Goal: Check status: Check status

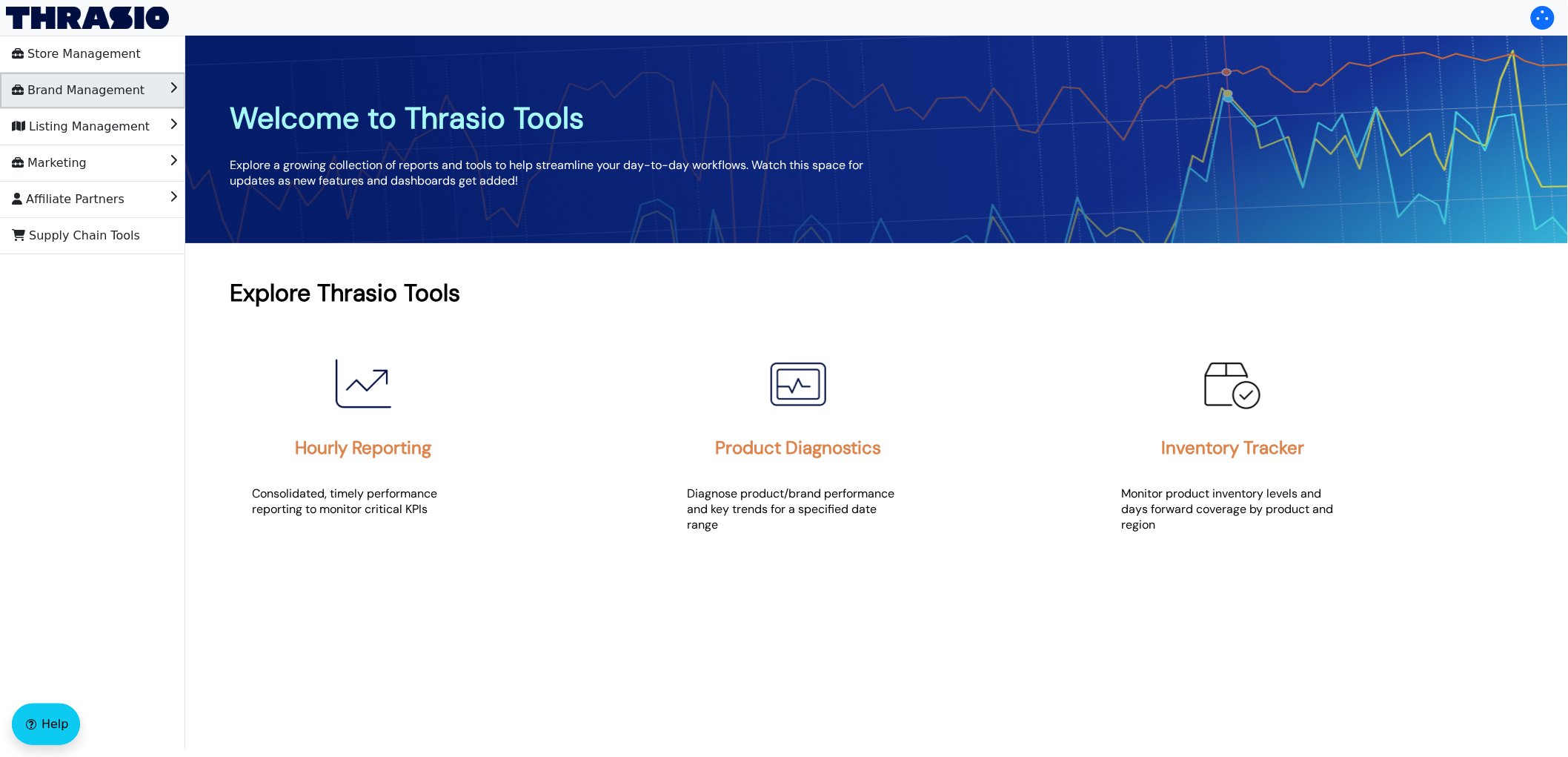
click at [87, 93] on span "Brand Management" at bounding box center [78, 91] width 132 height 24
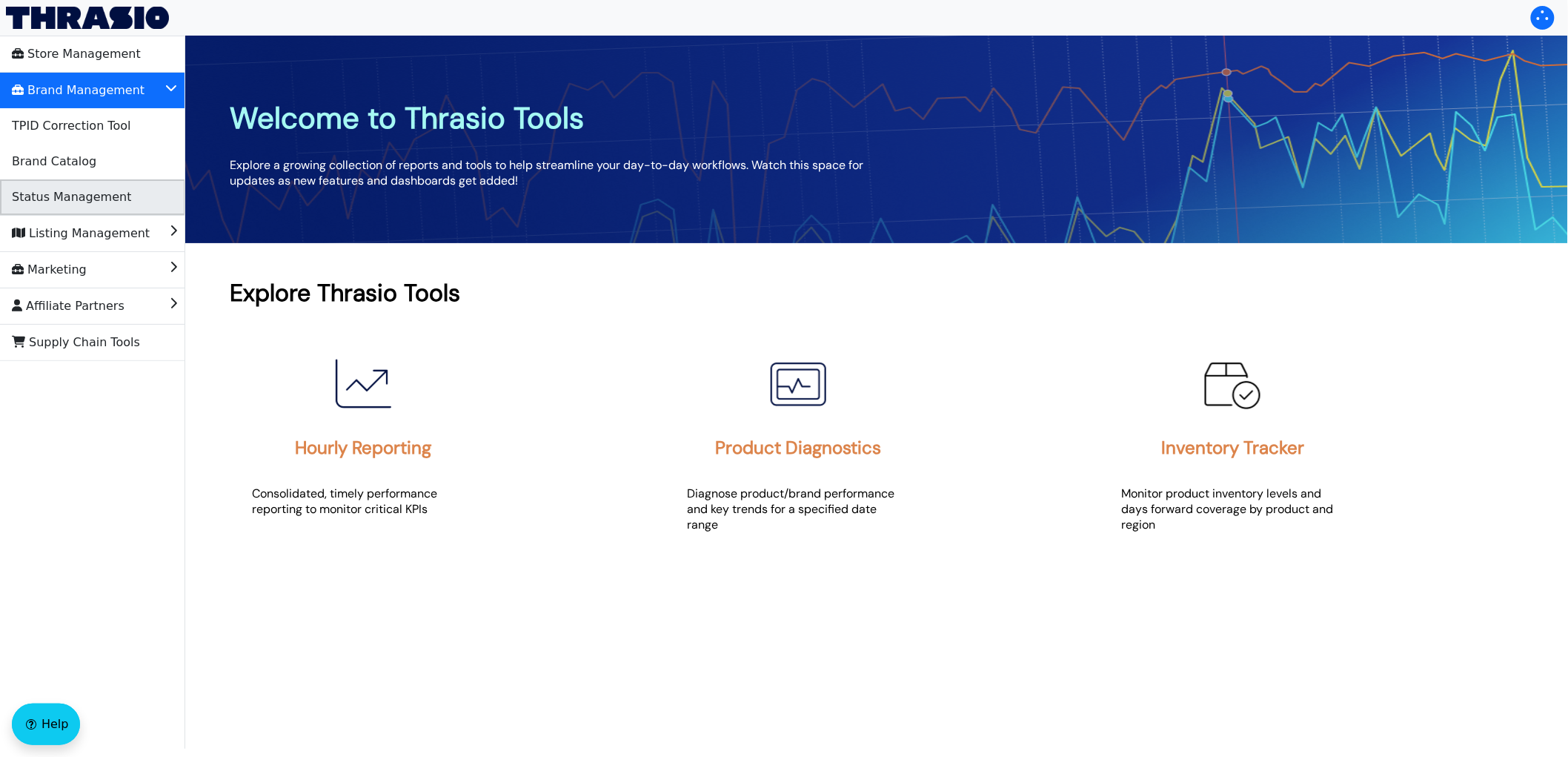
click at [87, 197] on span "Status Management" at bounding box center [72, 197] width 120 height 24
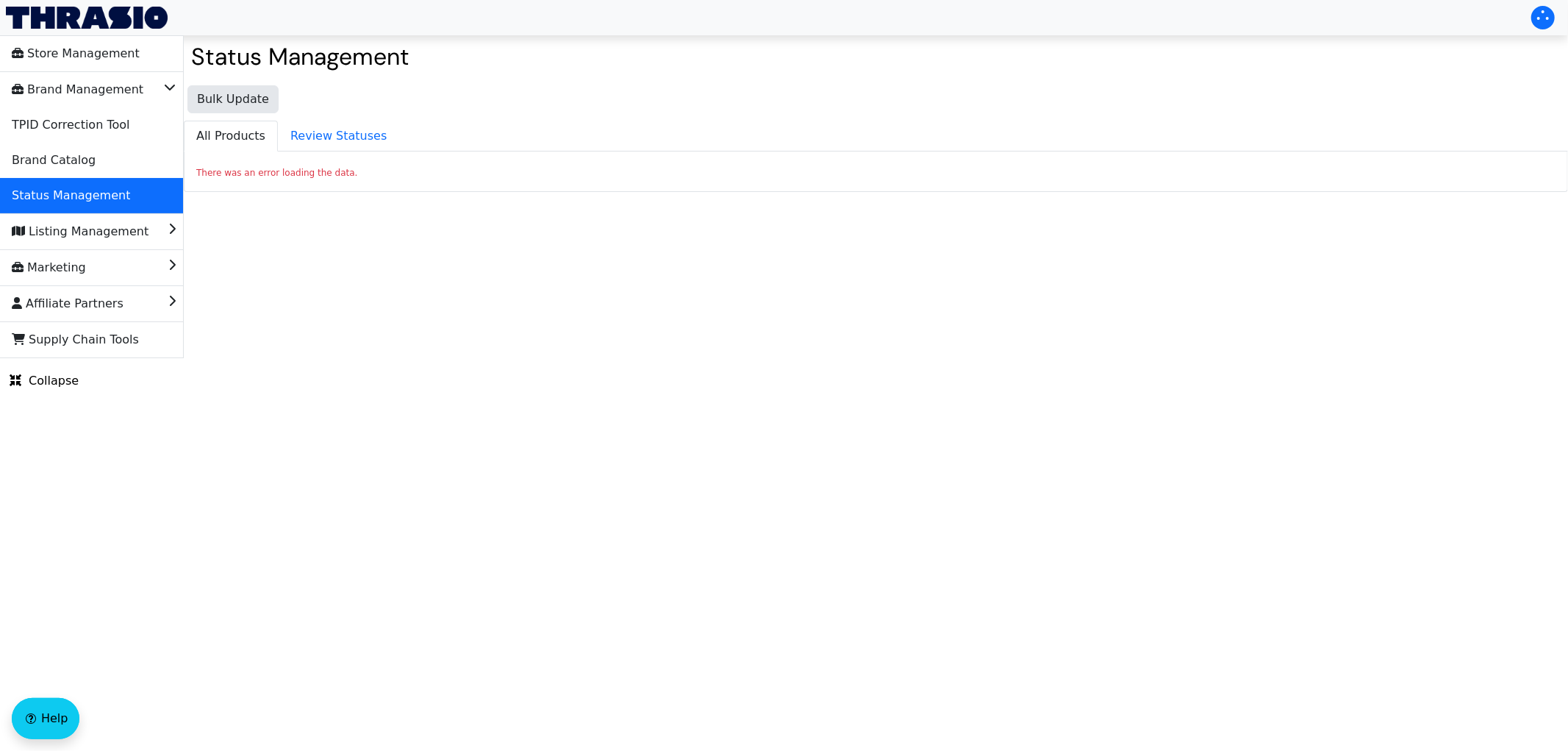
click at [246, 142] on span "All Products" at bounding box center [231, 136] width 92 height 30
click at [326, 140] on span "Review Statuses" at bounding box center [338, 136] width 120 height 30
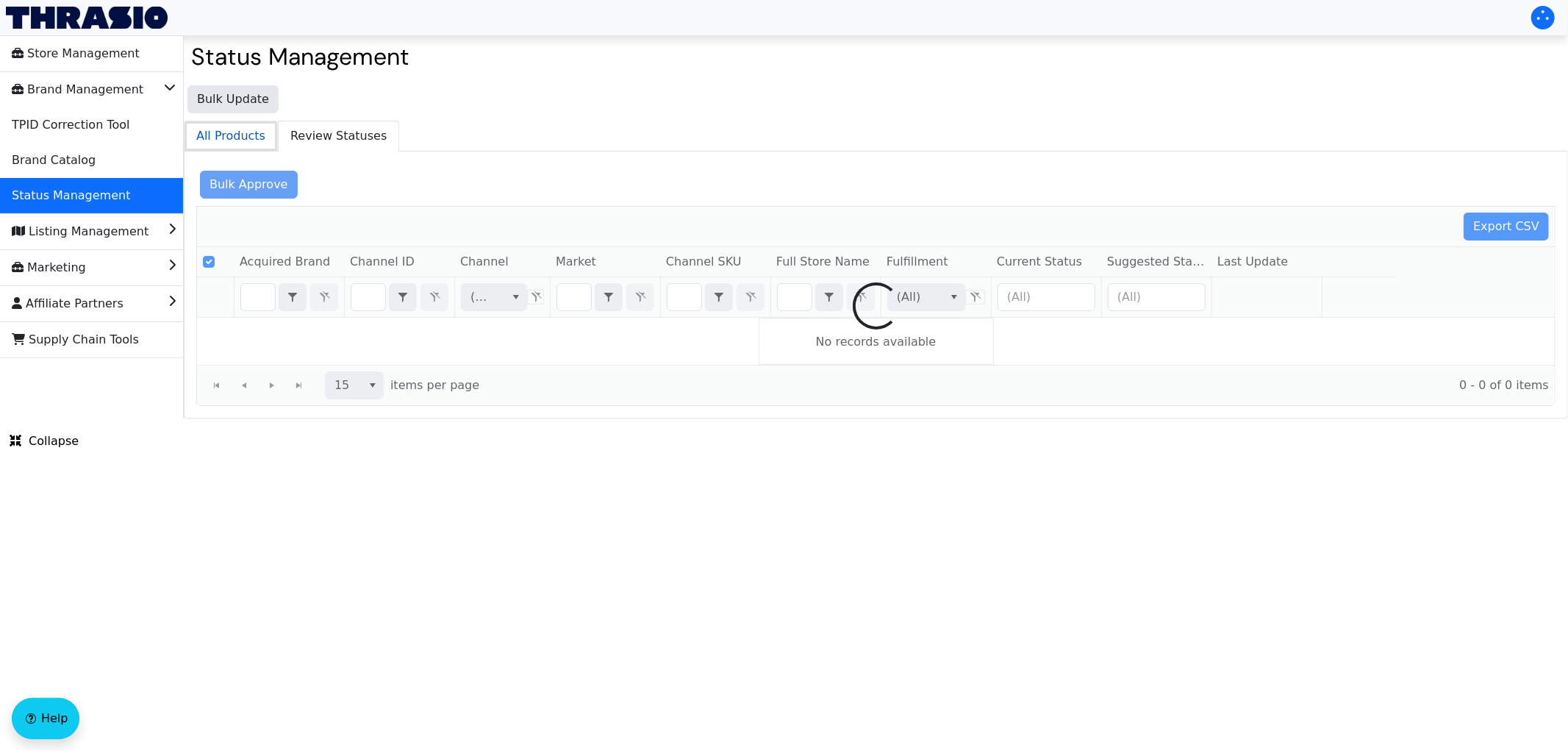
click at [196, 140] on span "All Products" at bounding box center [231, 136] width 92 height 30
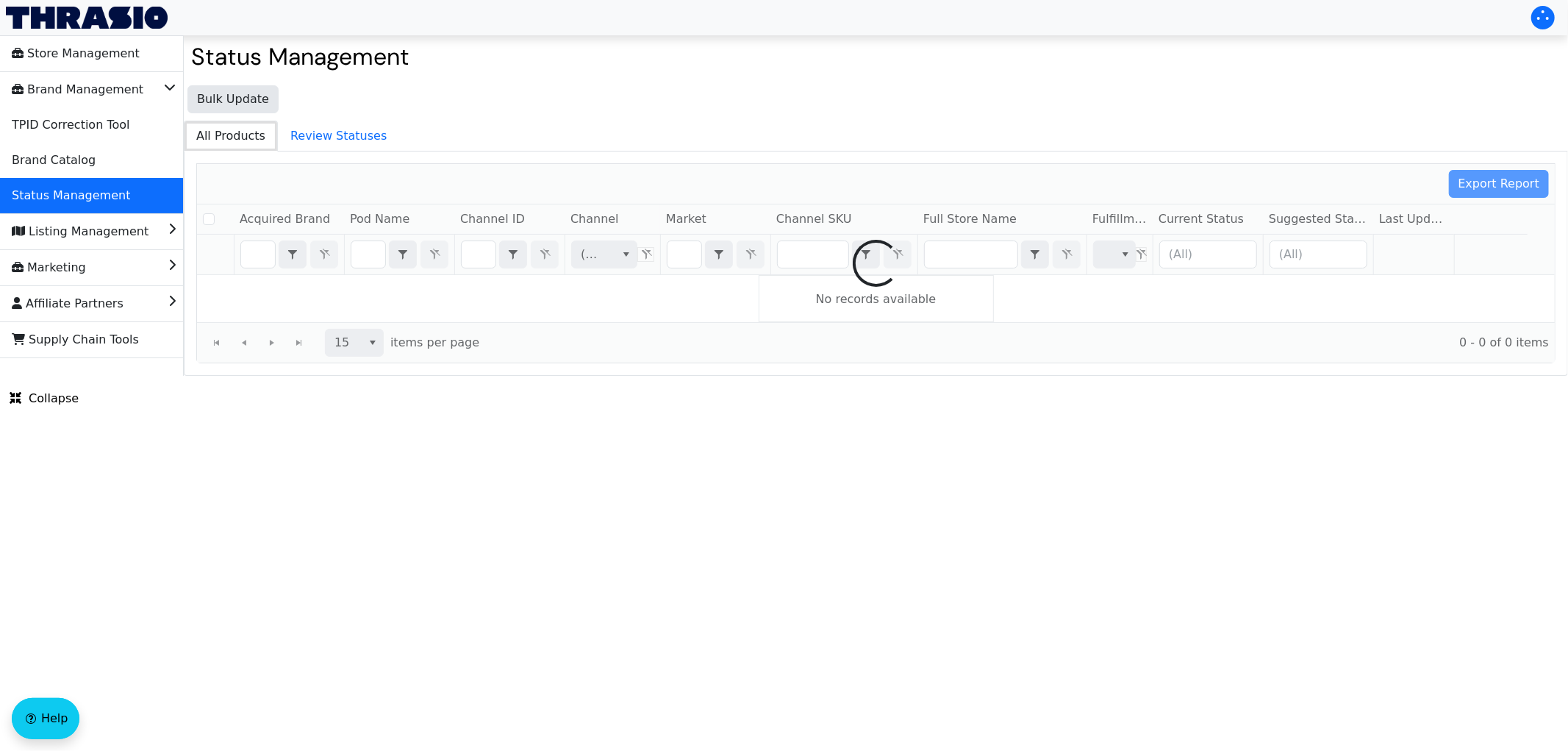
checkbox input "false"
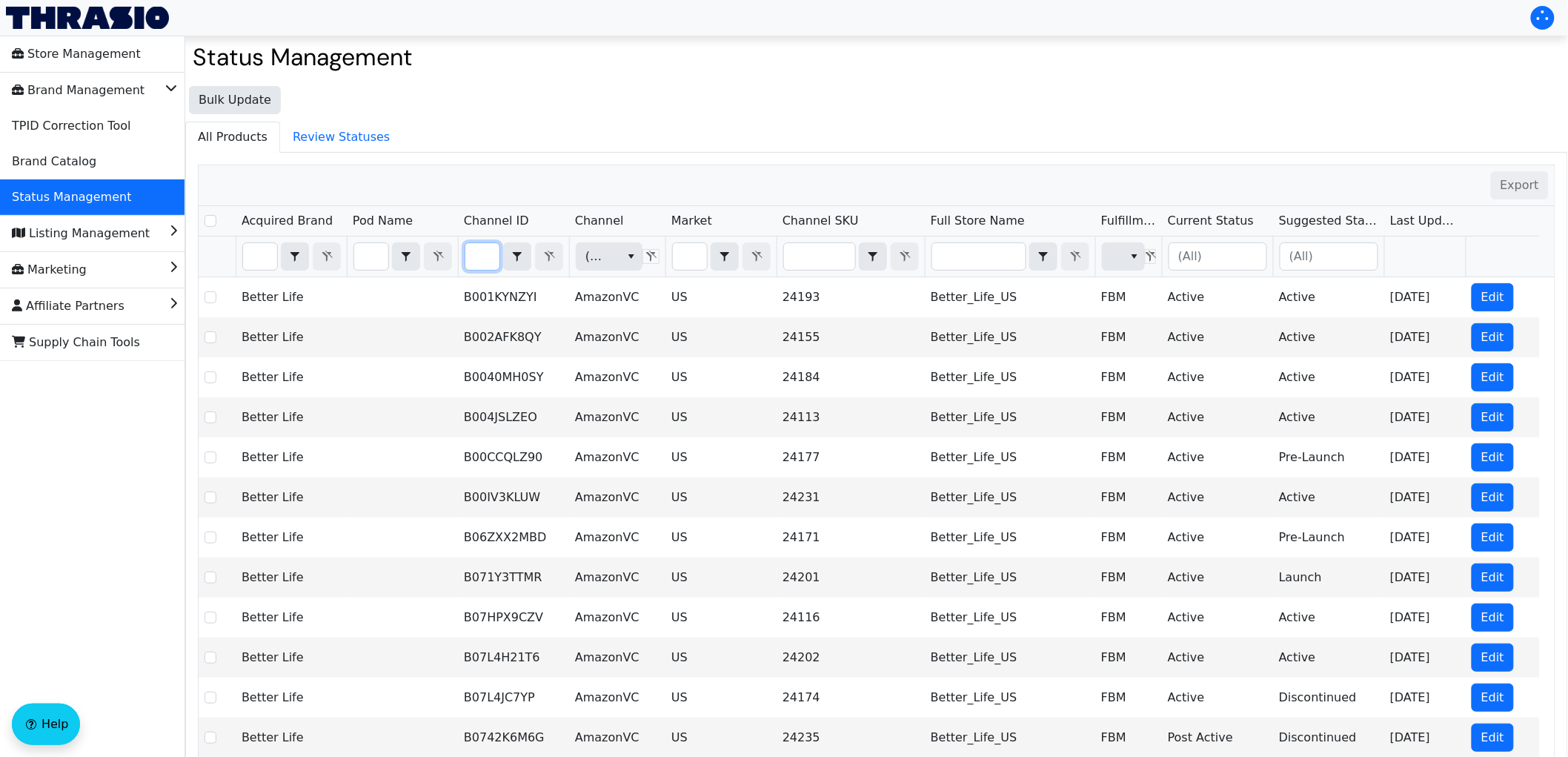
click at [490, 256] on input "Filter" at bounding box center [483, 255] width 34 height 26
type input "B0779JKXD2"
checkbox input "true"
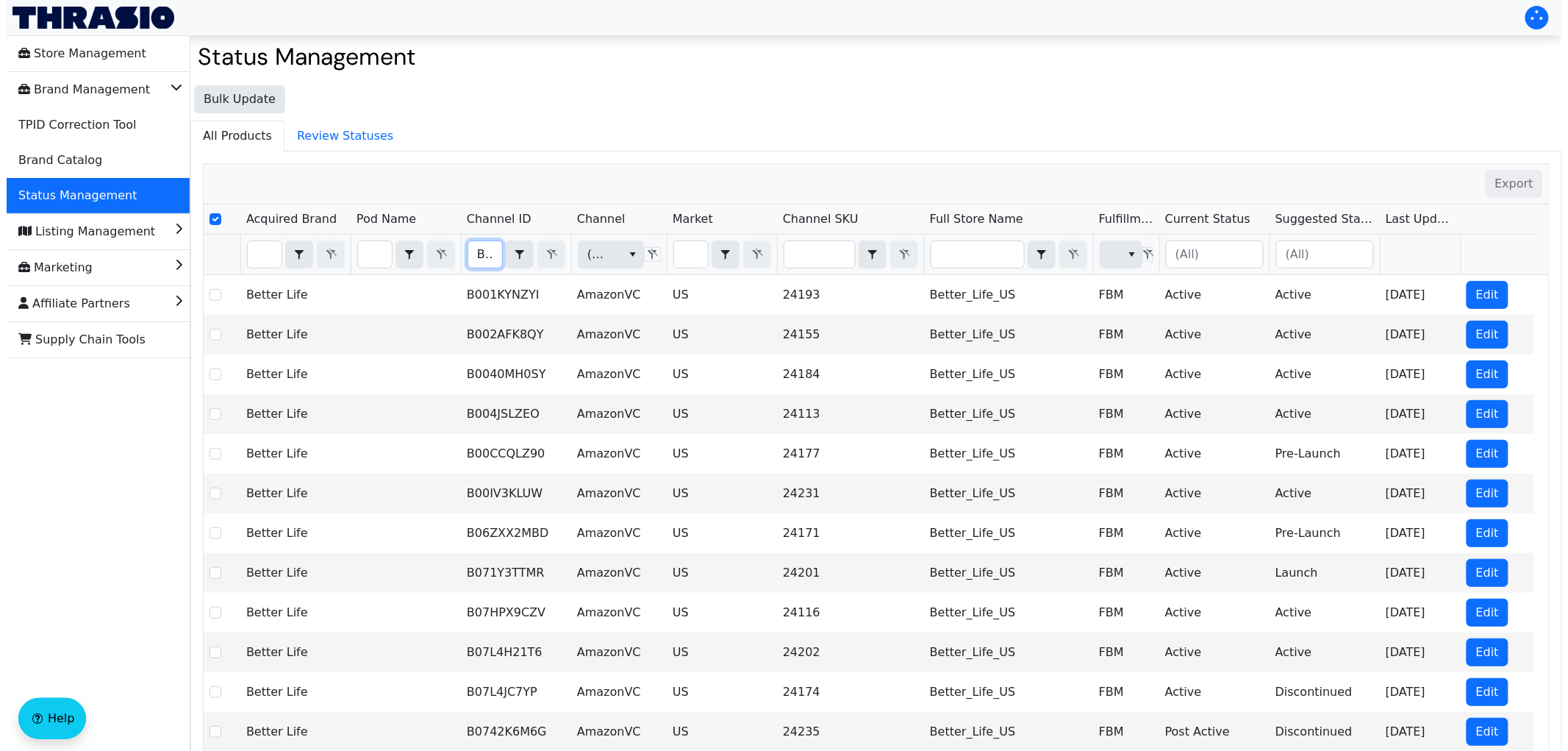
scroll to position [0, 52]
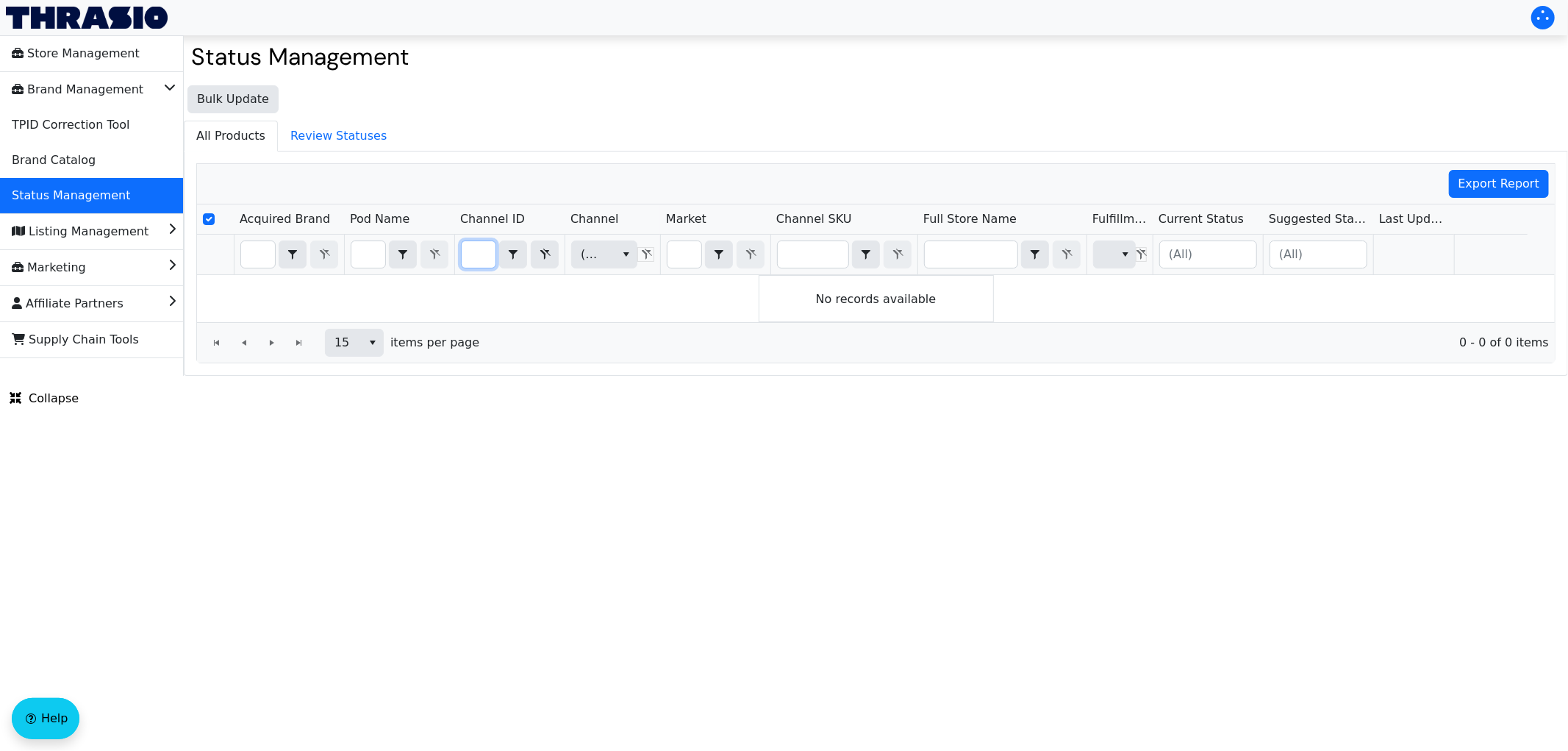
type input "B0779JKXD2"
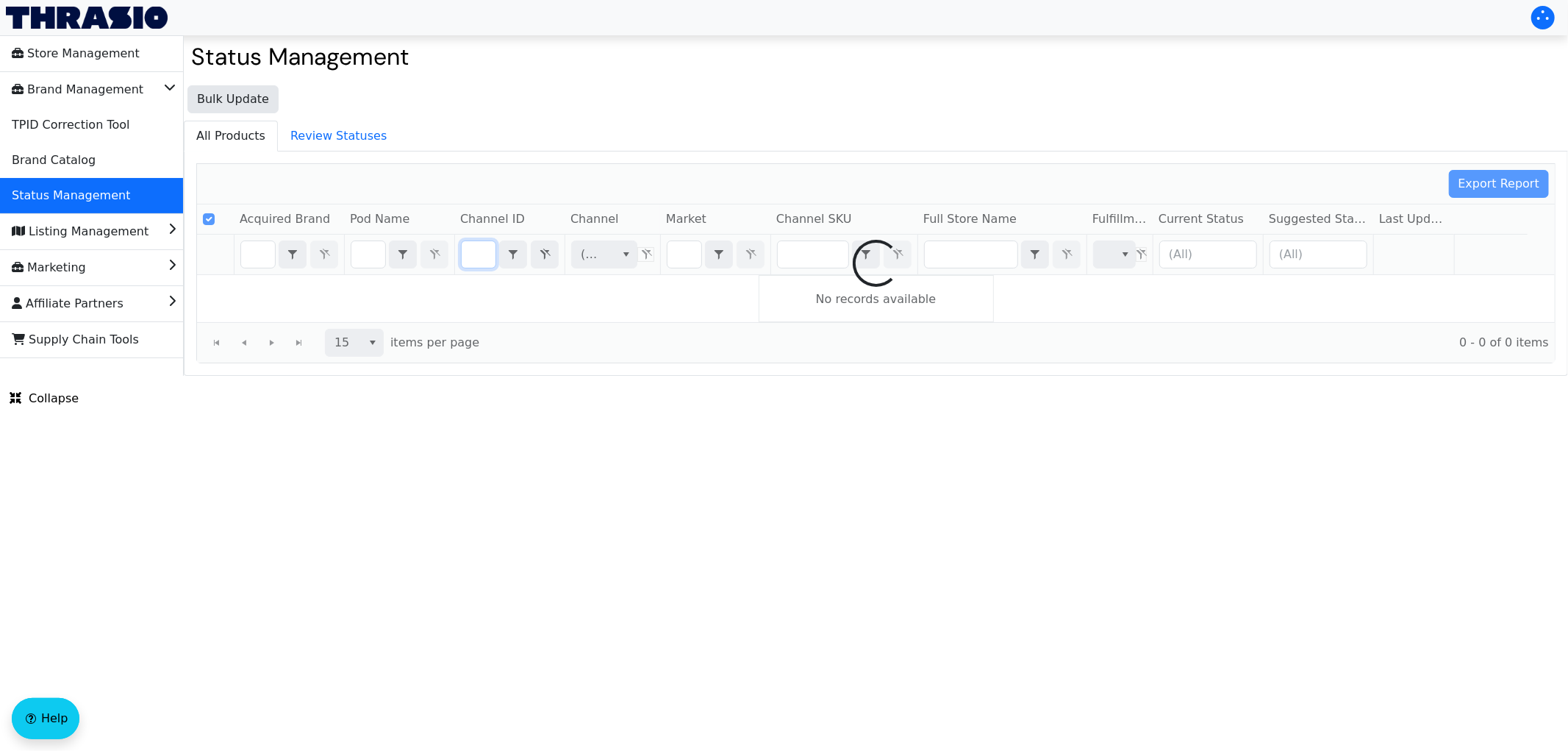
scroll to position [0, 48]
checkbox input "false"
